Goal: Information Seeking & Learning: Learn about a topic

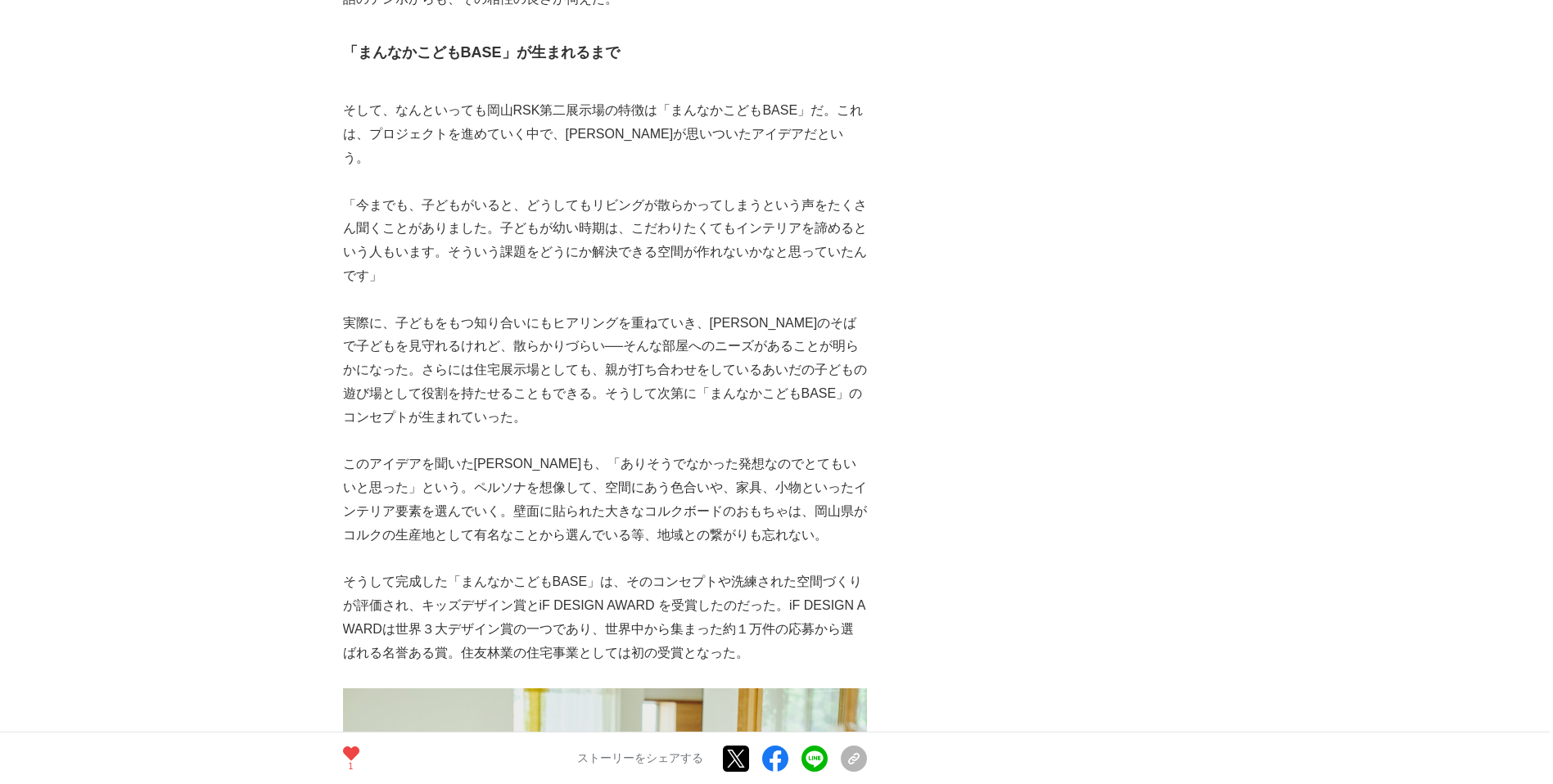
scroll to position [5293, 0]
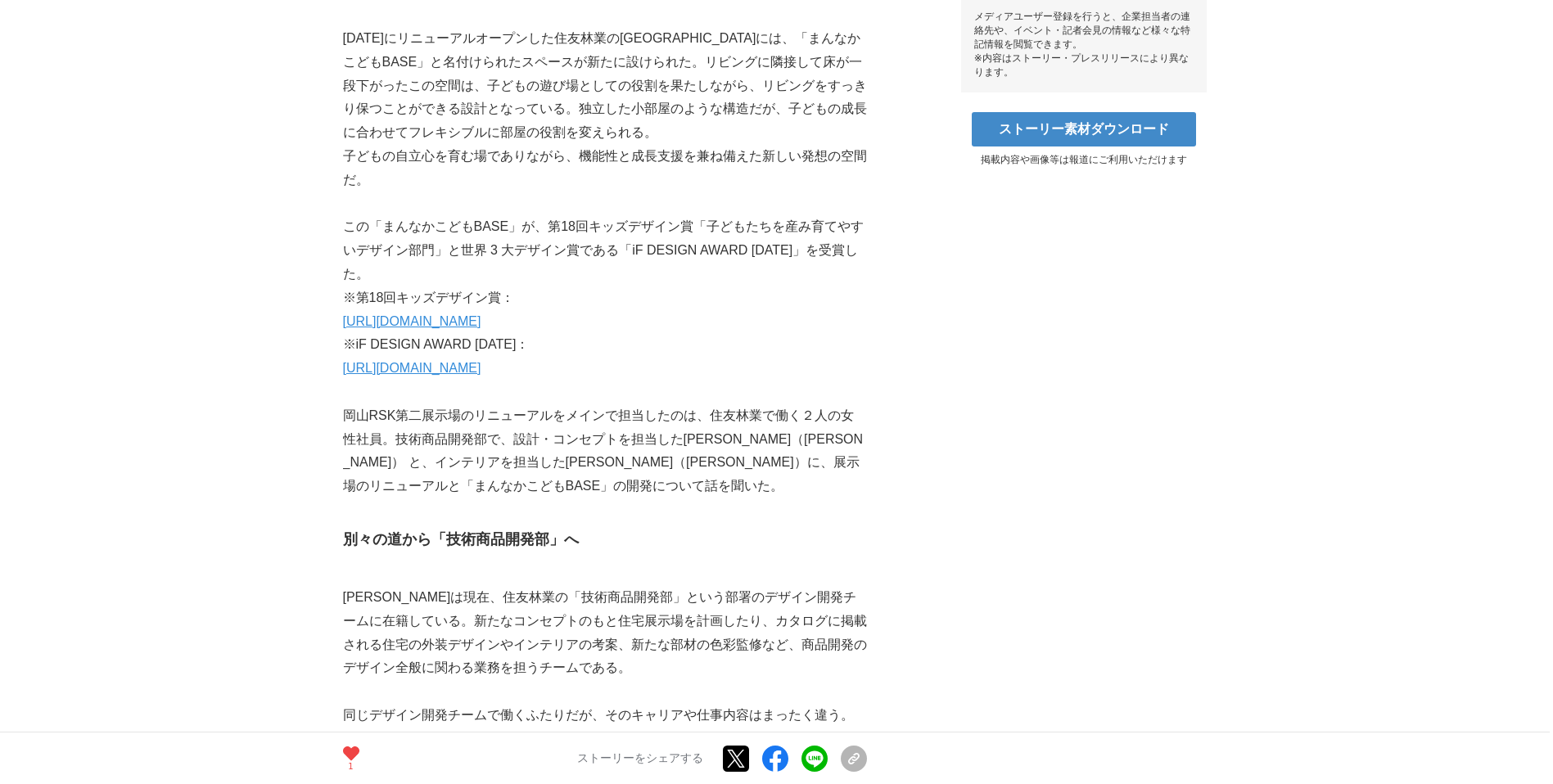
scroll to position [823, 0]
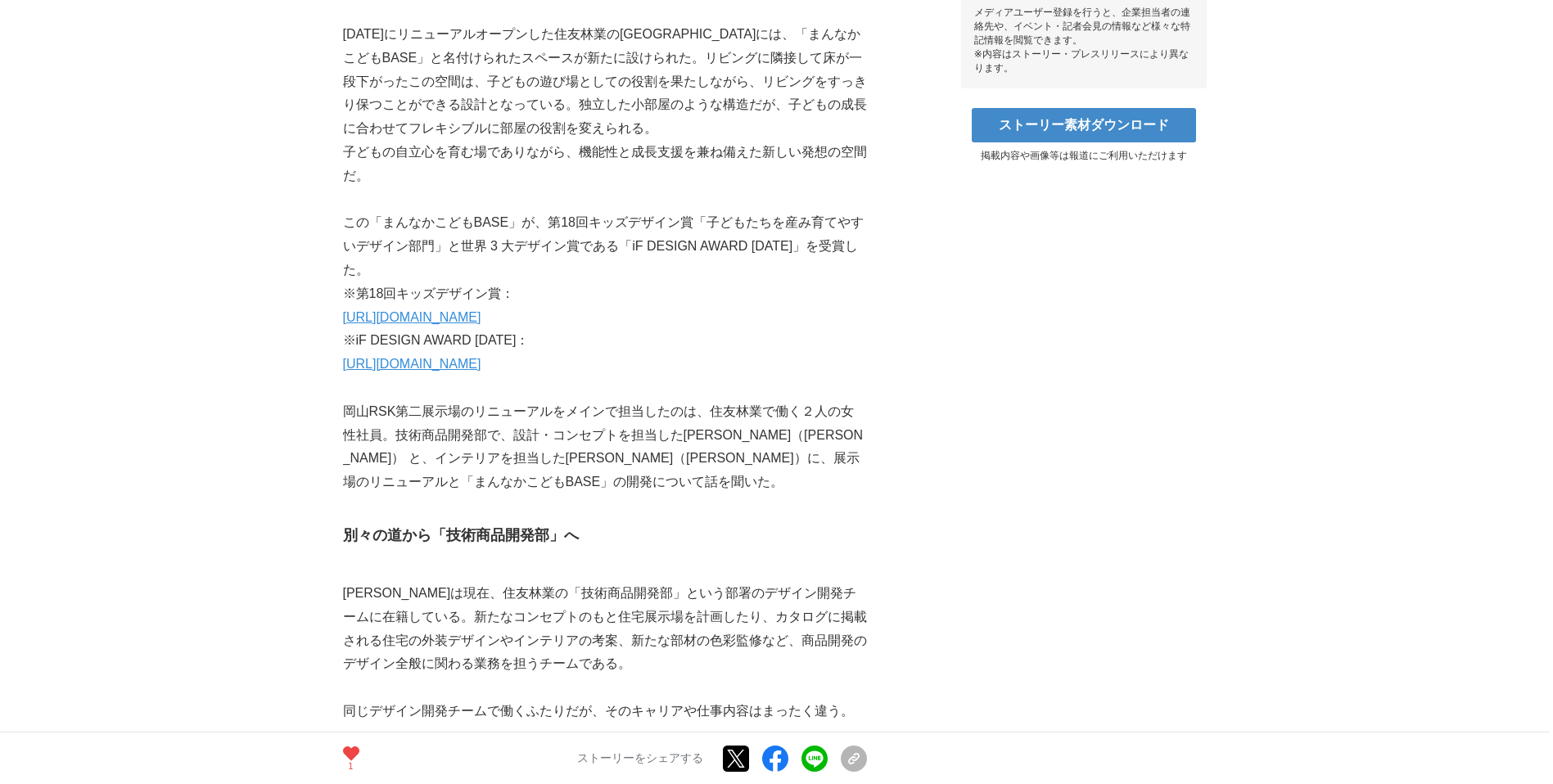
click at [481, 324] on link "[URL][DOMAIN_NAME]" at bounding box center [412, 317] width 138 height 14
click at [481, 367] on link "[URL][DOMAIN_NAME]" at bounding box center [412, 364] width 138 height 14
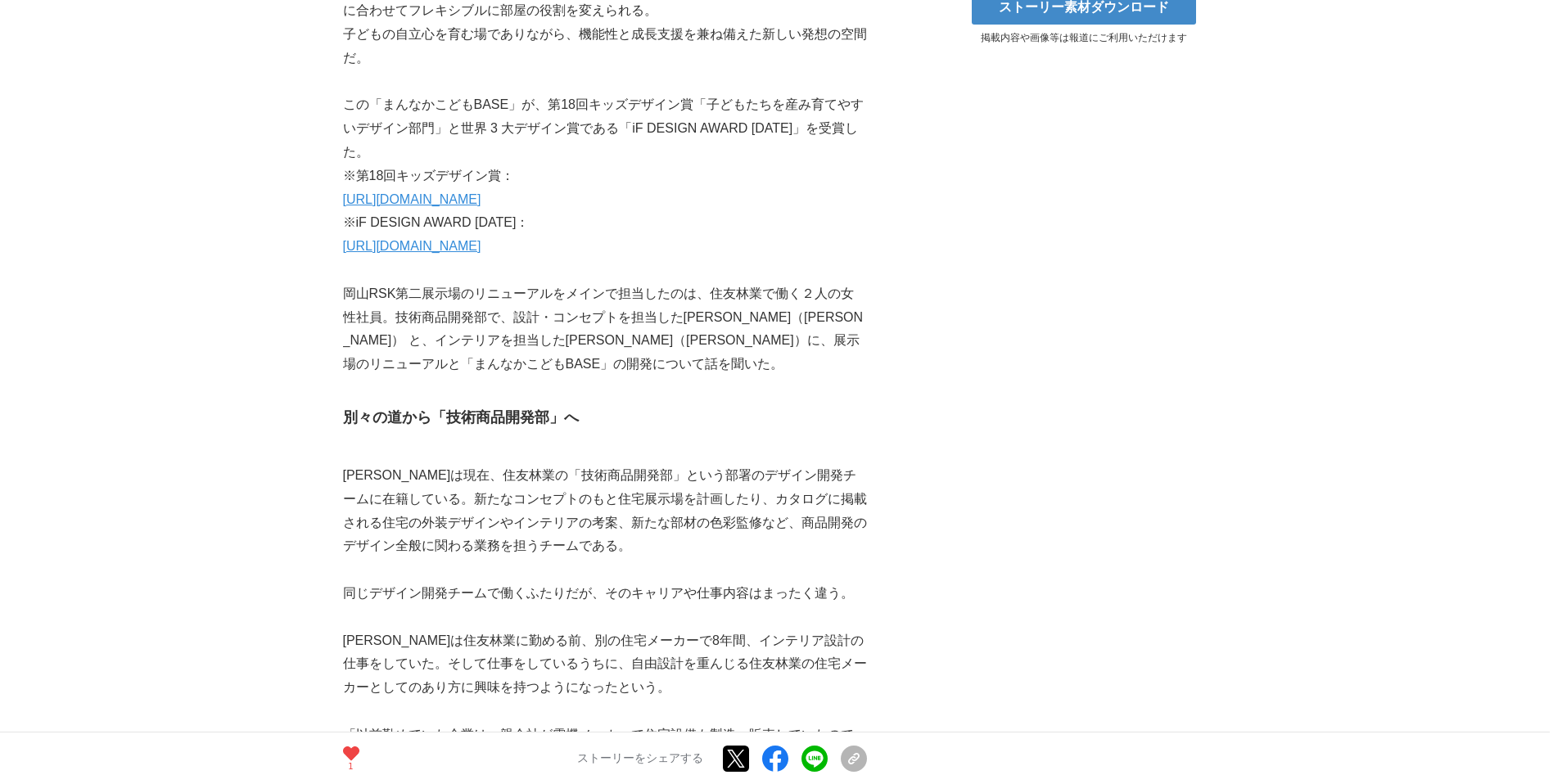
scroll to position [940, 0]
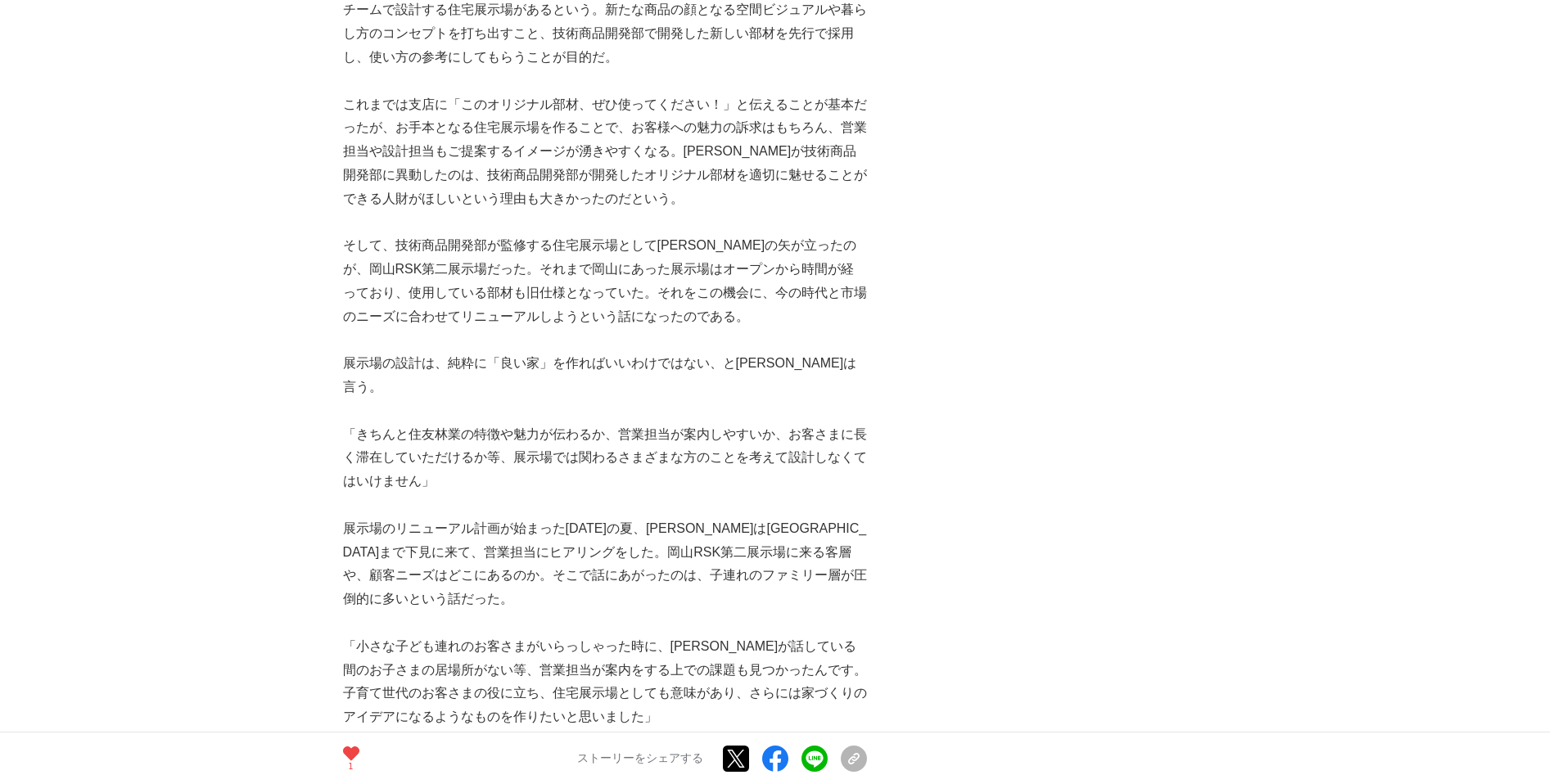
scroll to position [3293, 0]
drag, startPoint x: 803, startPoint y: 220, endPoint x: 390, endPoint y: 241, distance: 413.5
click at [390, 241] on p "そして、技術商品開発部が監修する住宅展示場として[PERSON_NAME]の矢が立ったのが、岡山RSK第二展示場だった。それまで岡山にあった展示場はオープンか…" at bounding box center [604, 280] width 524 height 94
copy p "岡山RSK第二展示場"
